Goal: Find contact information: Find contact information

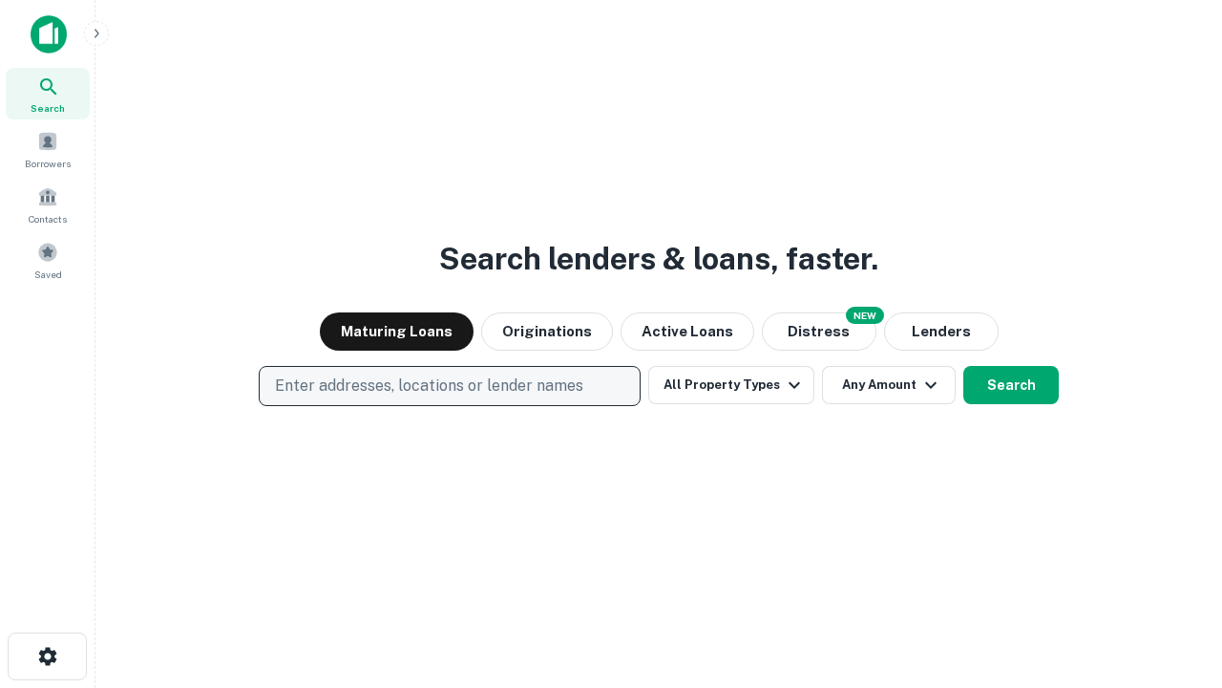
click at [449, 386] on p "Enter addresses, locations or lender names" at bounding box center [429, 385] width 308 height 23
type input "**********"
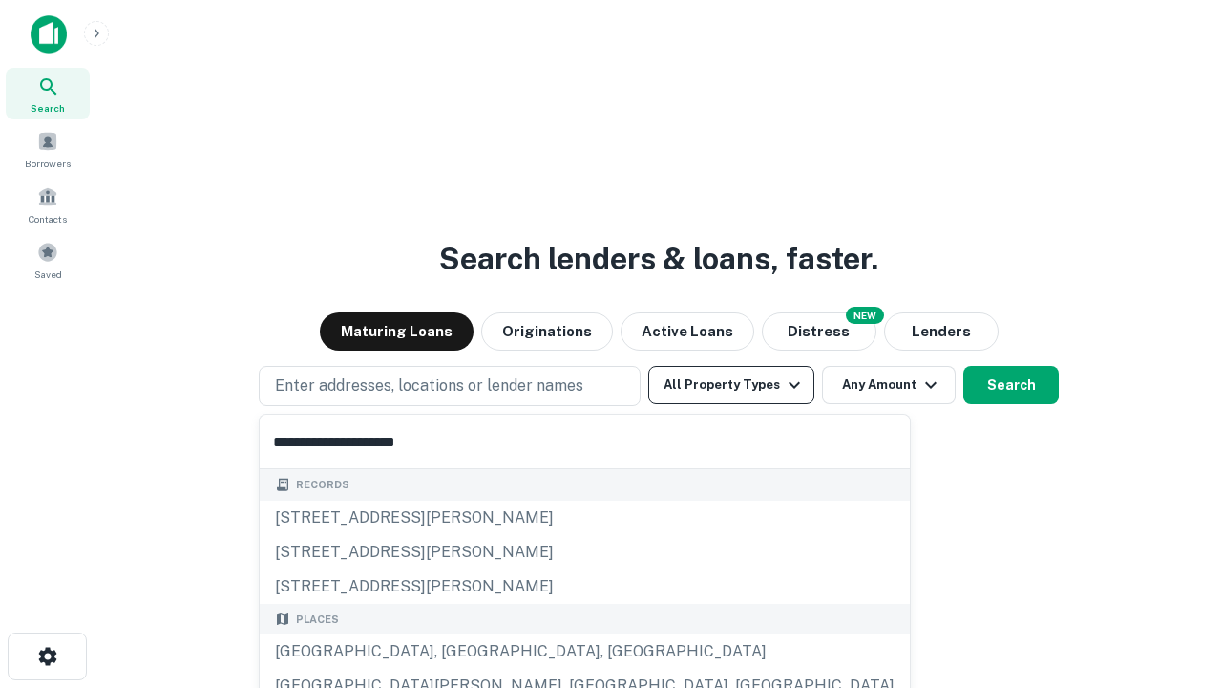
click at [457, 651] on div "[GEOGRAPHIC_DATA], [GEOGRAPHIC_DATA], [GEOGRAPHIC_DATA]" at bounding box center [585, 651] width 650 height 34
click at [732, 385] on button "All Property Types" at bounding box center [731, 385] width 166 height 38
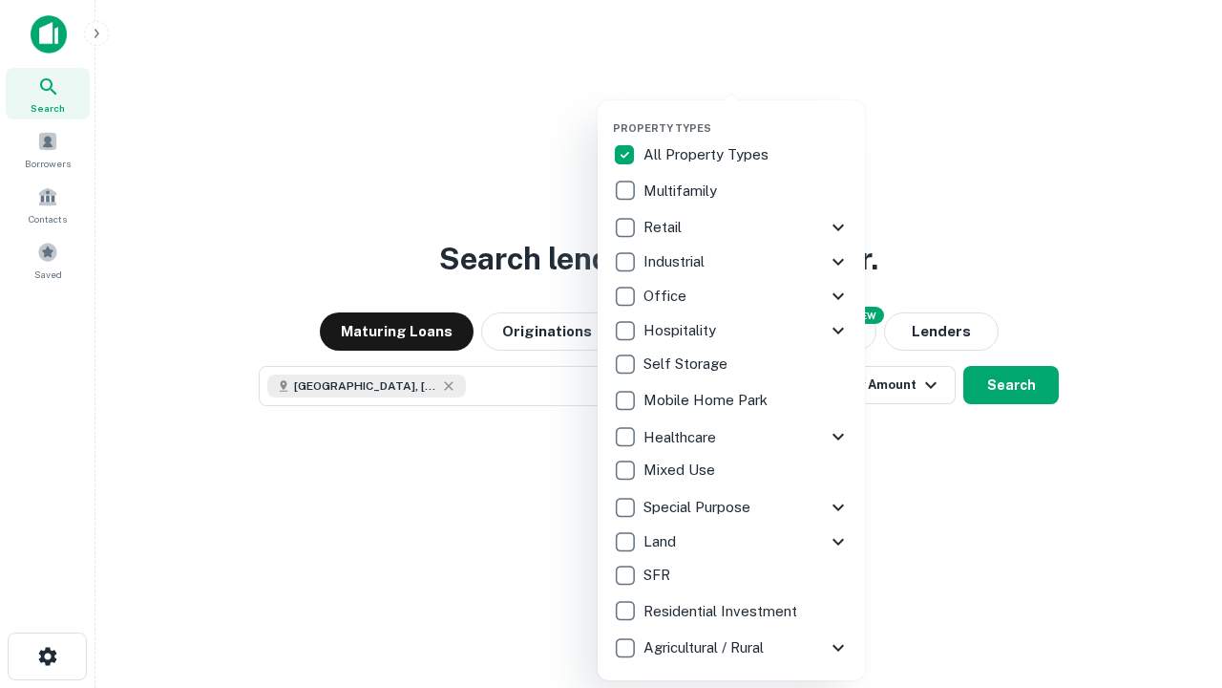
click at [747, 116] on button "button" at bounding box center [746, 116] width 267 height 1
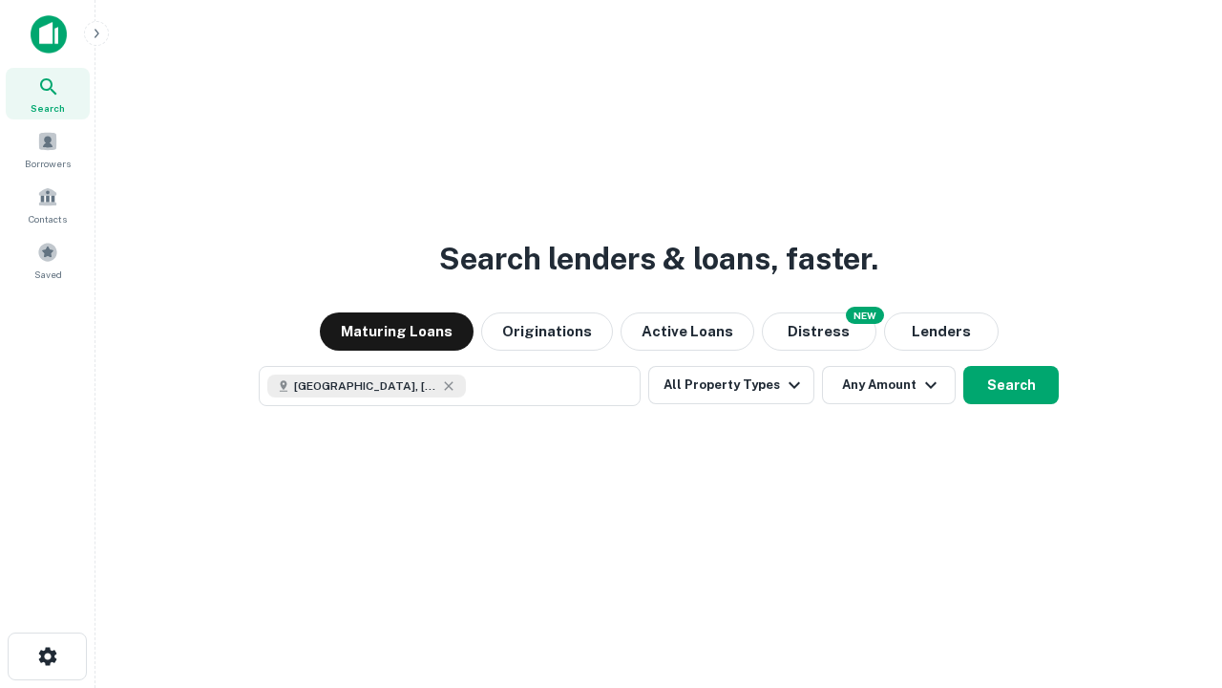
scroll to position [31, 0]
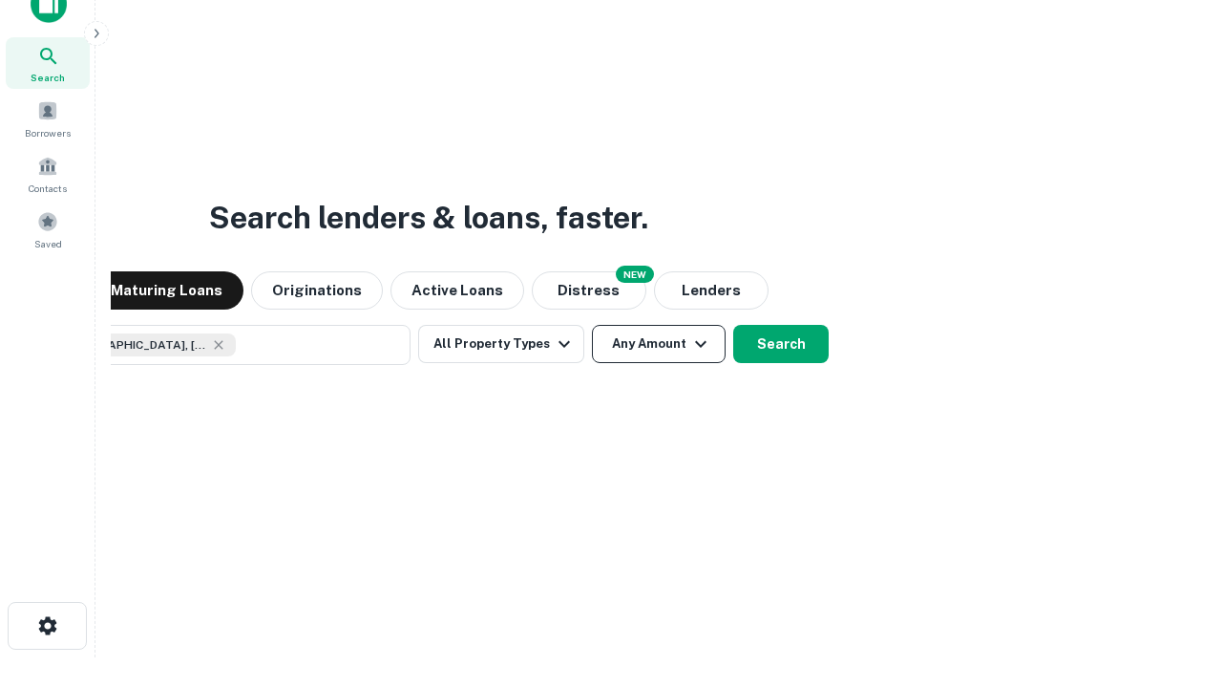
click at [592, 325] on button "Any Amount" at bounding box center [659, 344] width 134 height 38
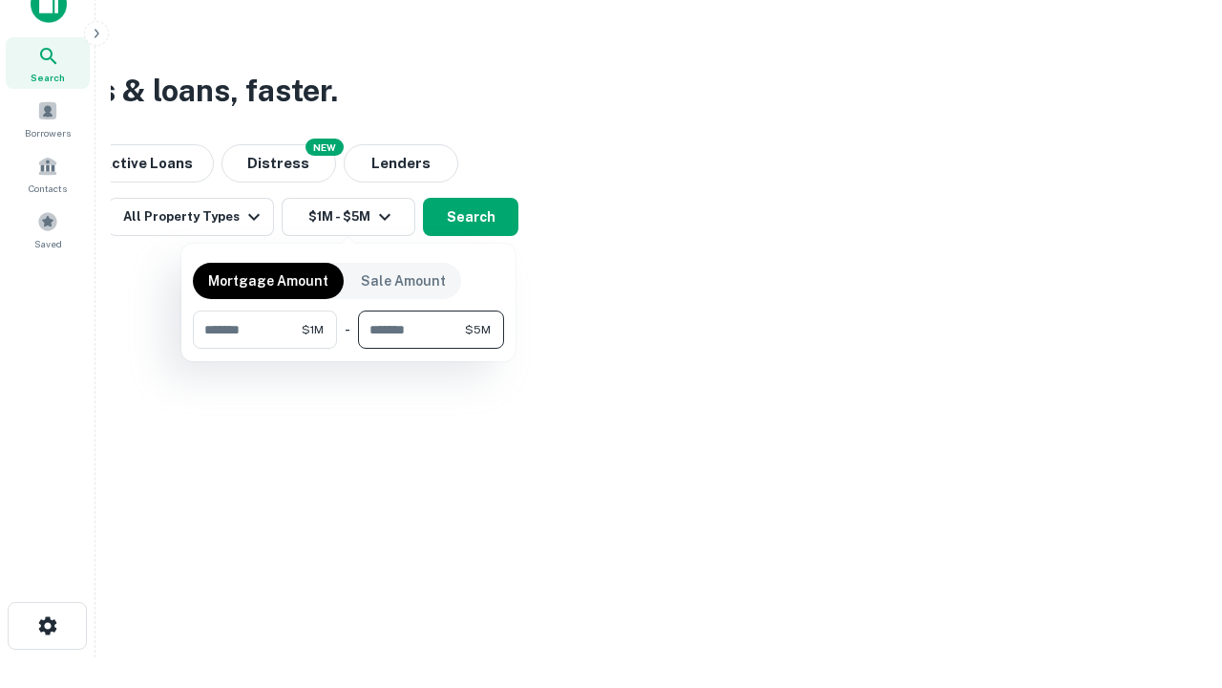
type input "*******"
click at [349, 349] on button "button" at bounding box center [348, 349] width 311 height 1
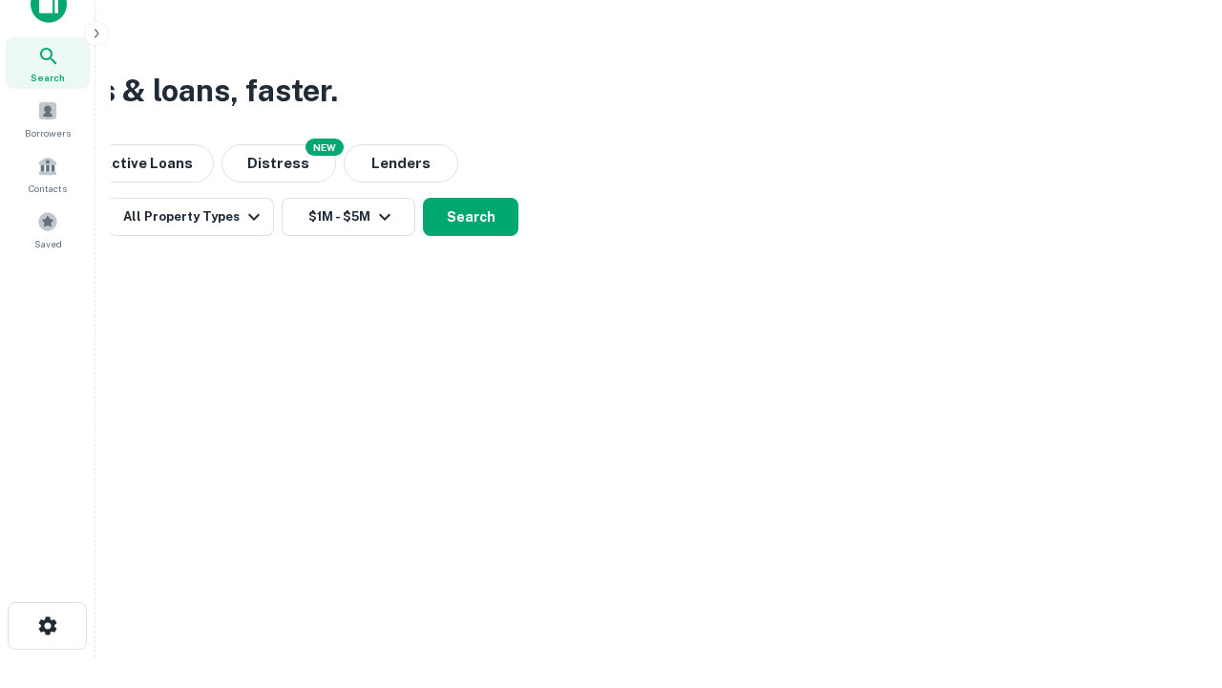
scroll to position [31, 0]
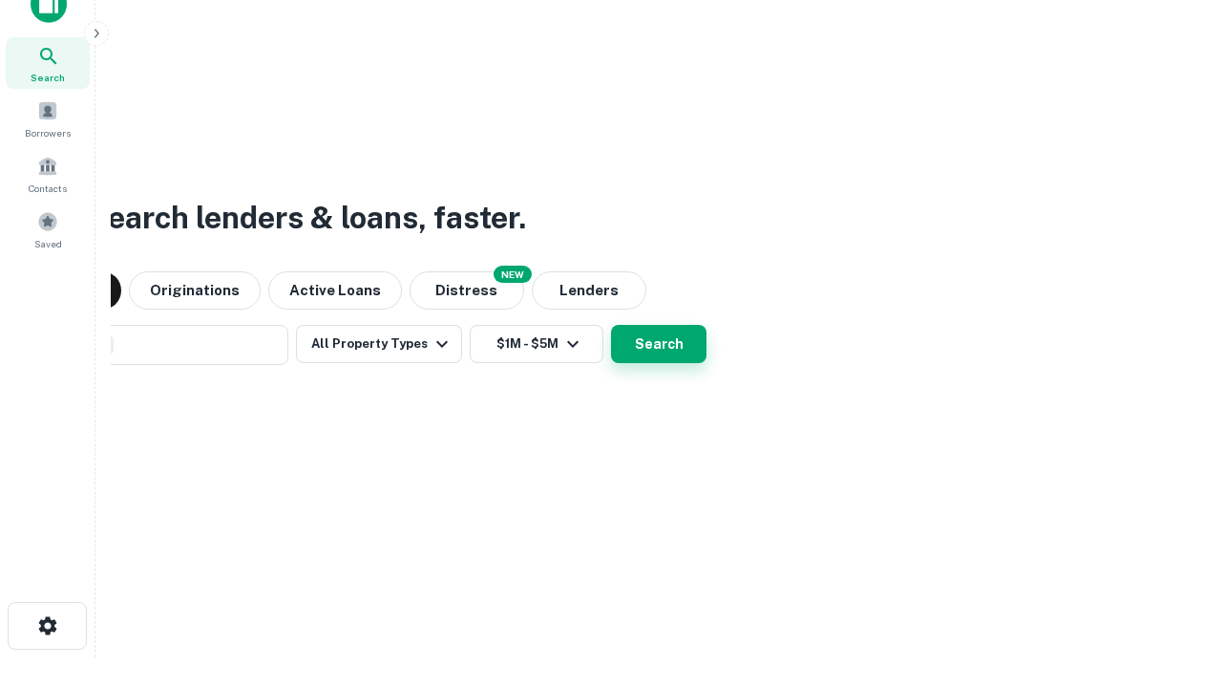
click at [611, 325] on button "Search" at bounding box center [659, 344] width 96 height 38
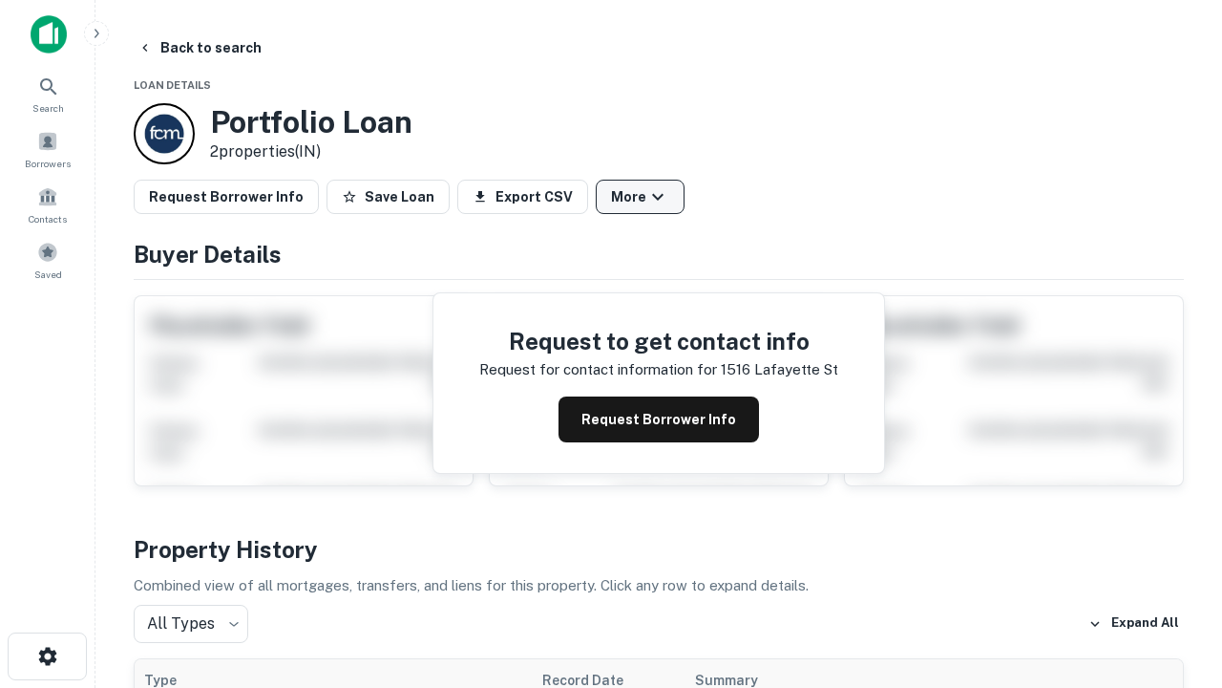
click at [640, 197] on button "More" at bounding box center [640, 197] width 89 height 34
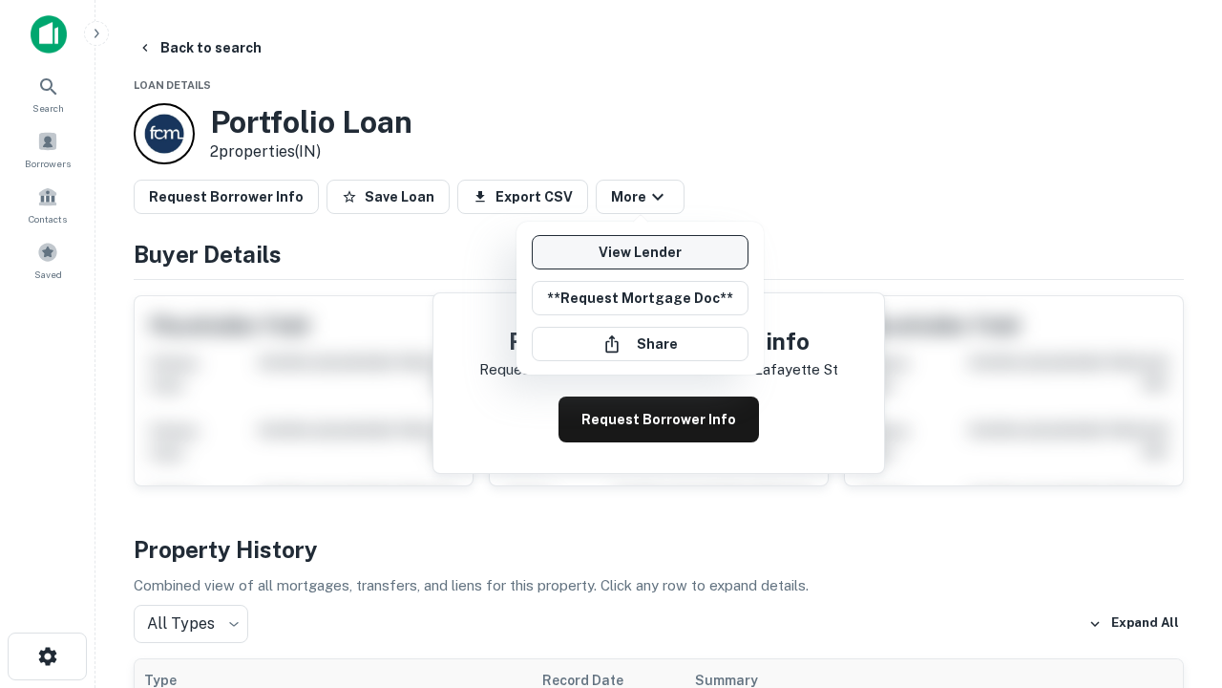
click at [640, 252] on link "View Lender" at bounding box center [640, 252] width 217 height 34
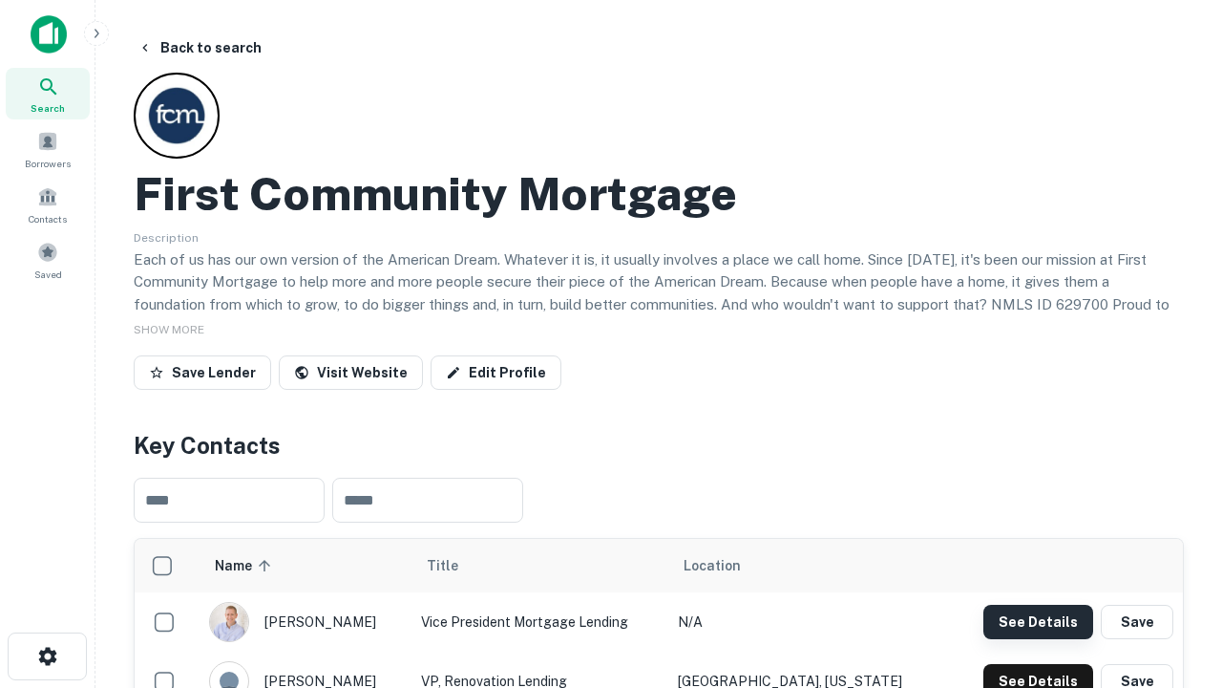
click at [1038, 621] on button "See Details" at bounding box center [1039, 622] width 110 height 34
